Goal: Information Seeking & Learning: Learn about a topic

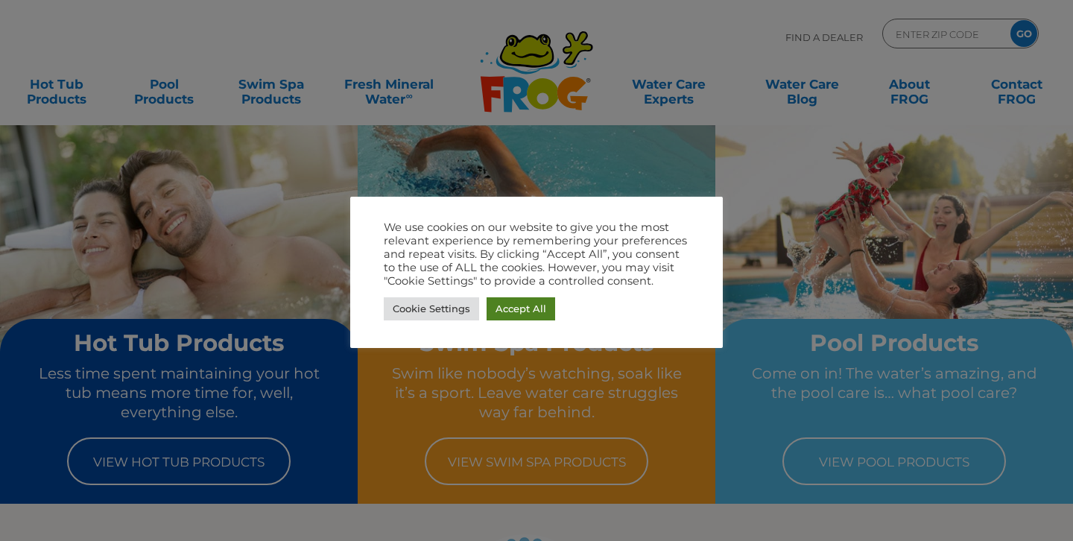
click at [526, 304] on link "Accept All" at bounding box center [520, 308] width 69 height 23
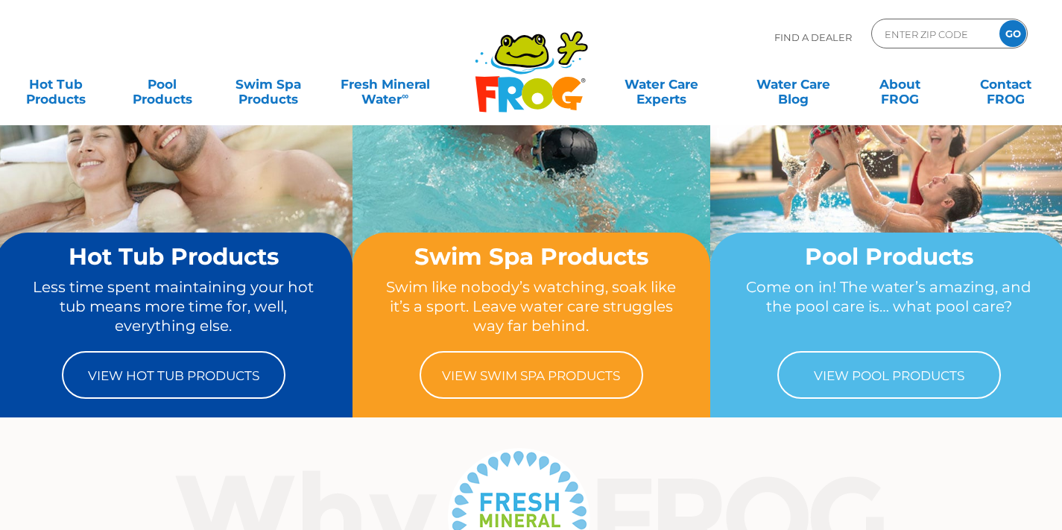
scroll to position [92, 0]
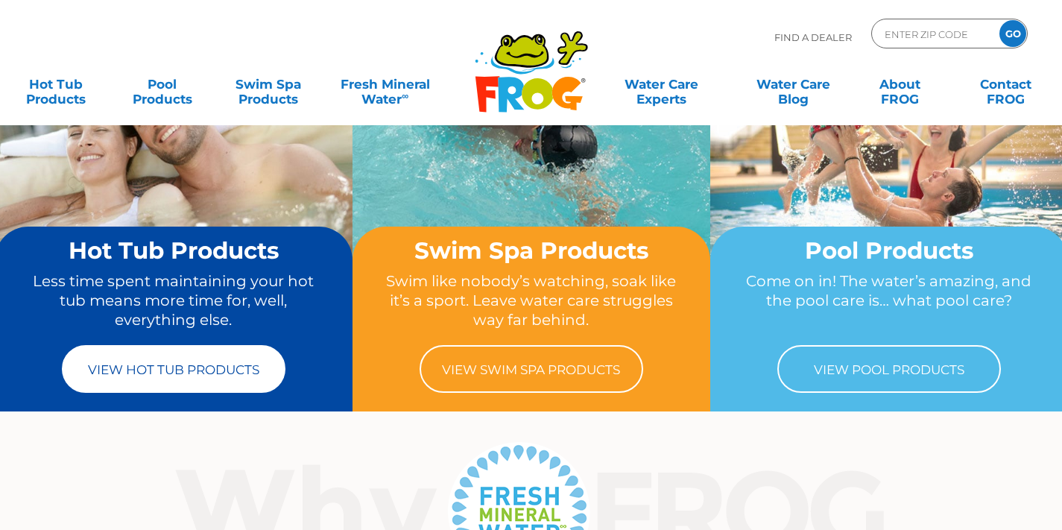
click at [162, 360] on link "View Hot Tub Products" at bounding box center [173, 369] width 223 height 48
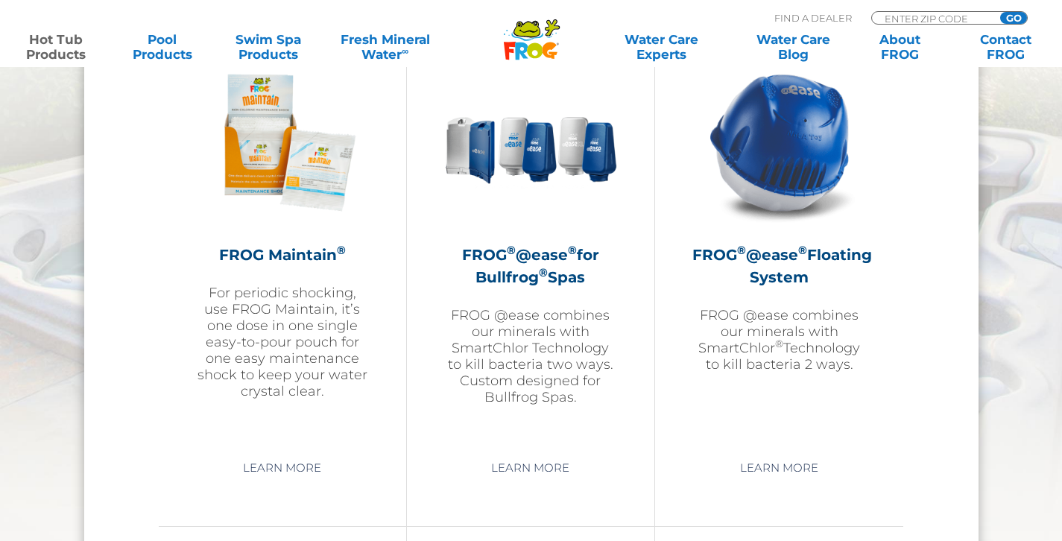
scroll to position [1730, 0]
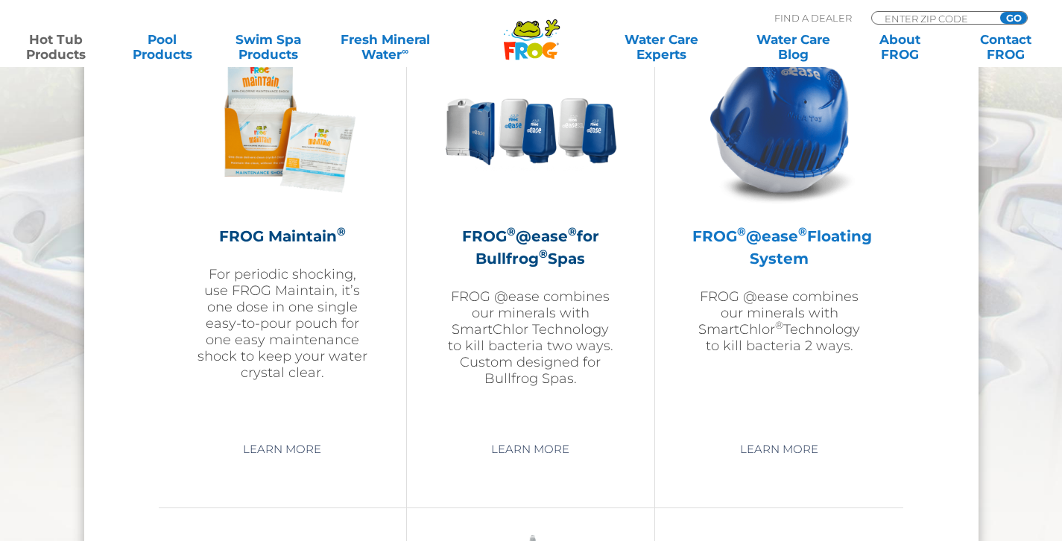
click at [794, 162] on img at bounding box center [779, 123] width 173 height 173
click at [793, 446] on link "Learn More" at bounding box center [779, 449] width 112 height 27
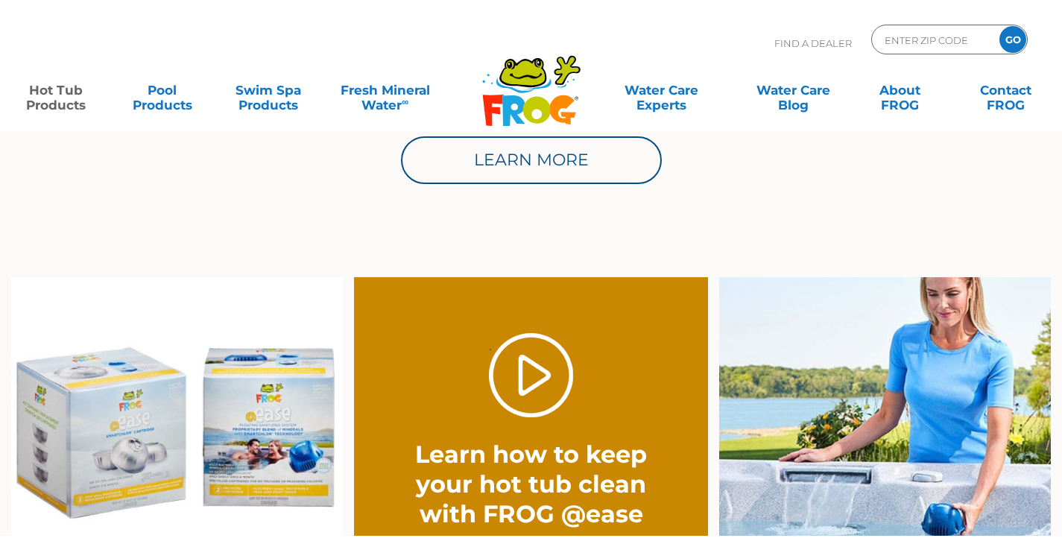
scroll to position [1153, 0]
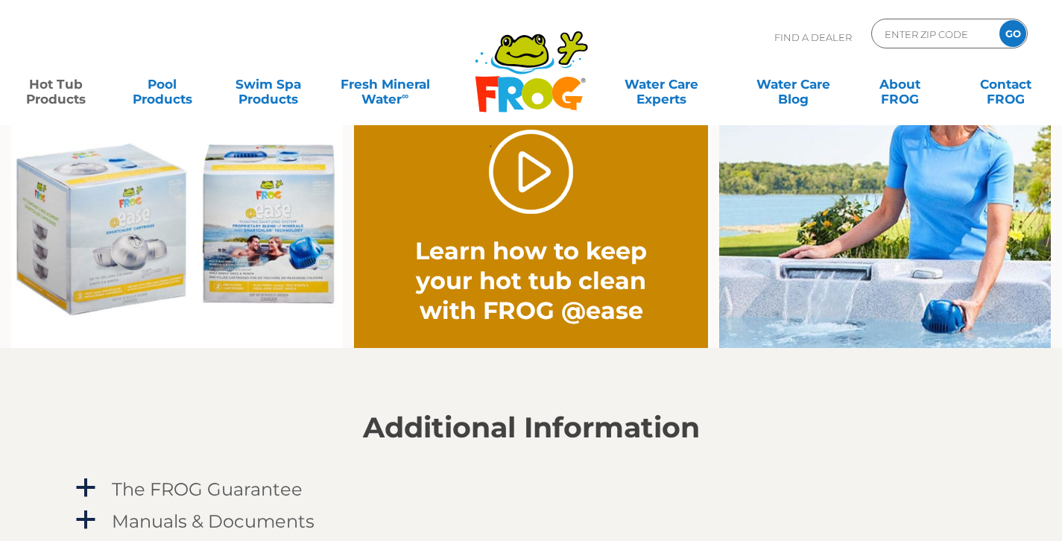
click at [536, 221] on div ". Learn how to keep your hot tub clean with FROG @ease" at bounding box center [531, 228] width 283 height 196
click at [531, 198] on link "." at bounding box center [531, 172] width 84 height 84
